Goal: Navigation & Orientation: Find specific page/section

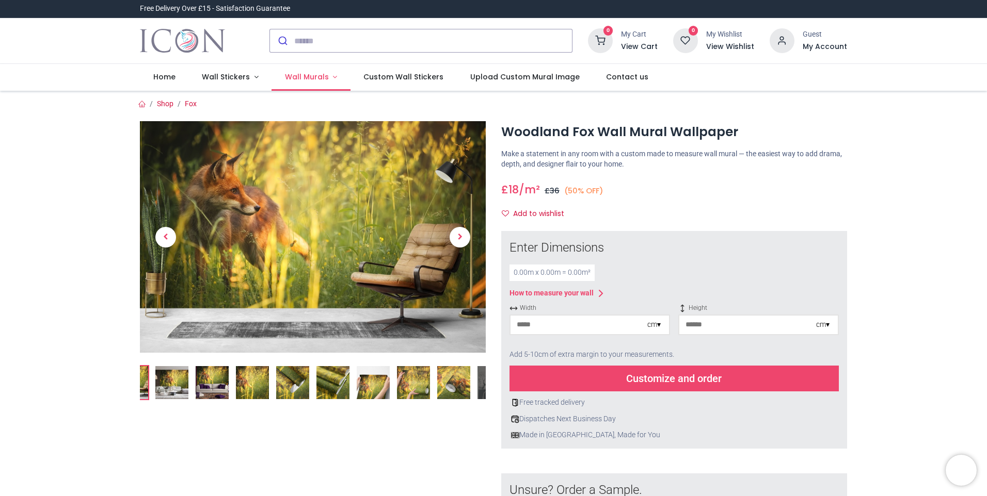
click at [305, 82] on link "Wall Murals" at bounding box center [310, 77] width 79 height 27
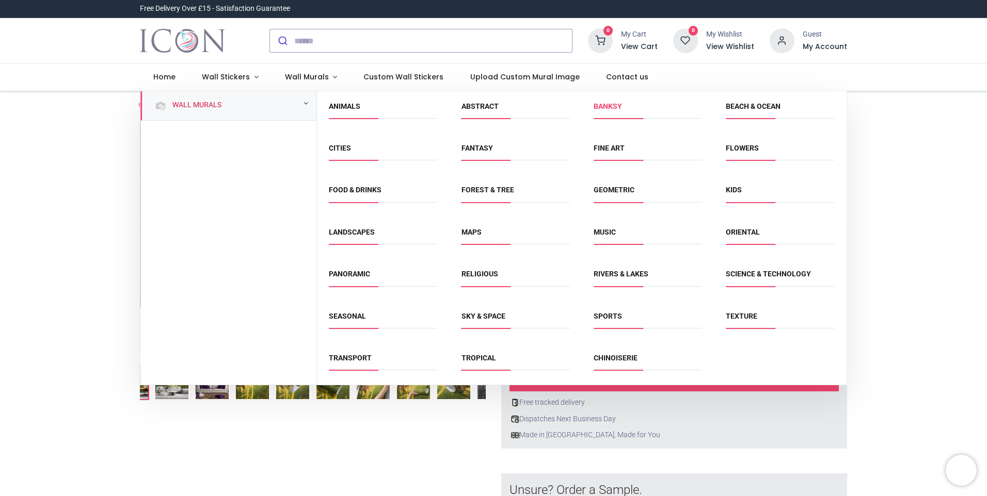
click at [599, 104] on link "Banksy" at bounding box center [607, 106] width 28 height 8
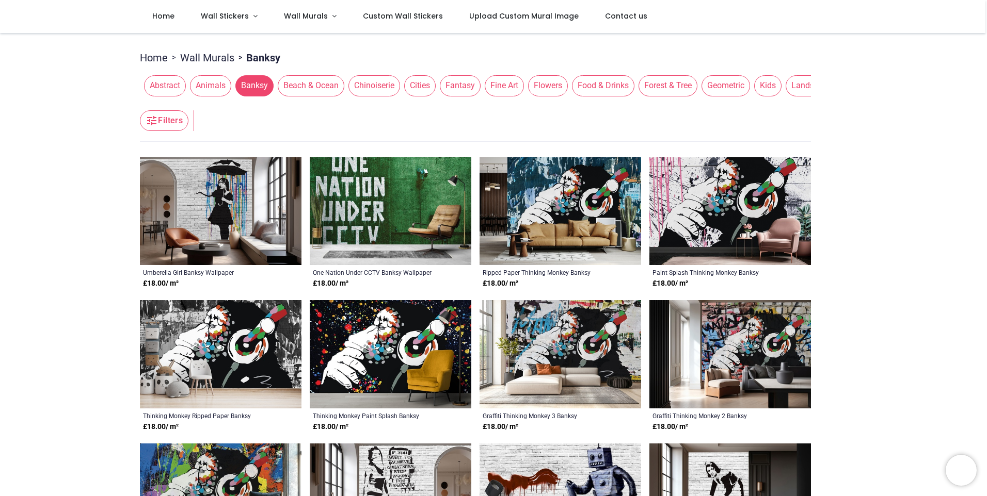
scroll to position [52, 0]
